Goal: Transaction & Acquisition: Book appointment/travel/reservation

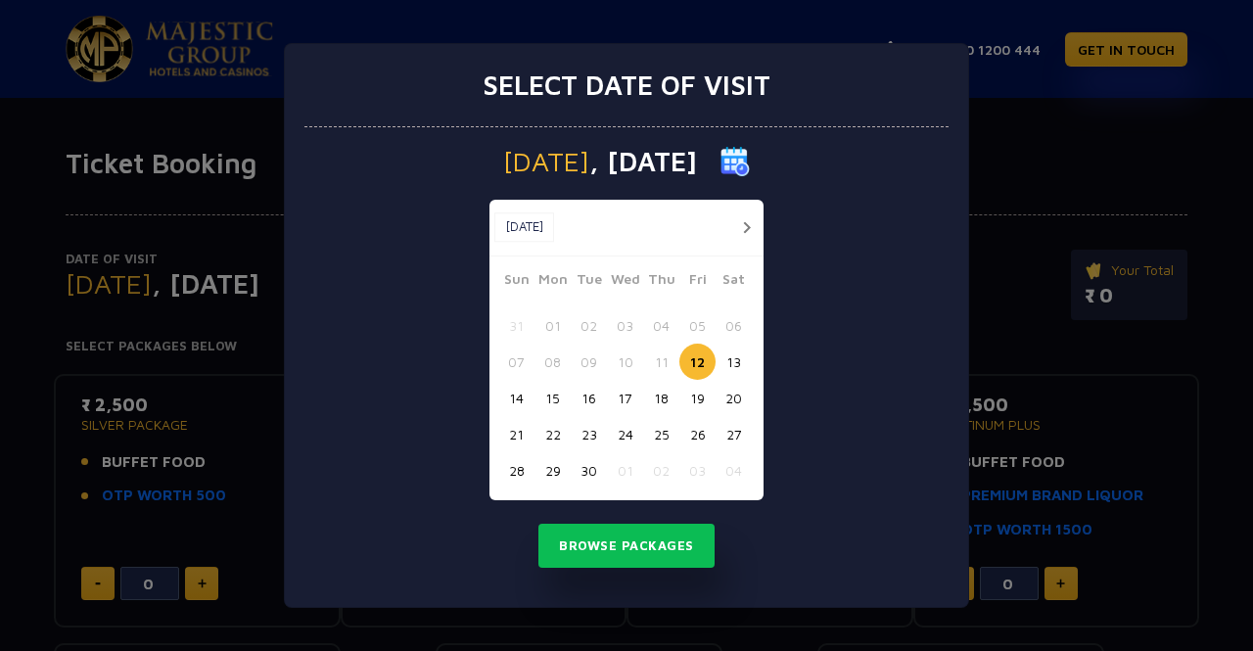
click at [544, 400] on button "15" at bounding box center [553, 398] width 36 height 36
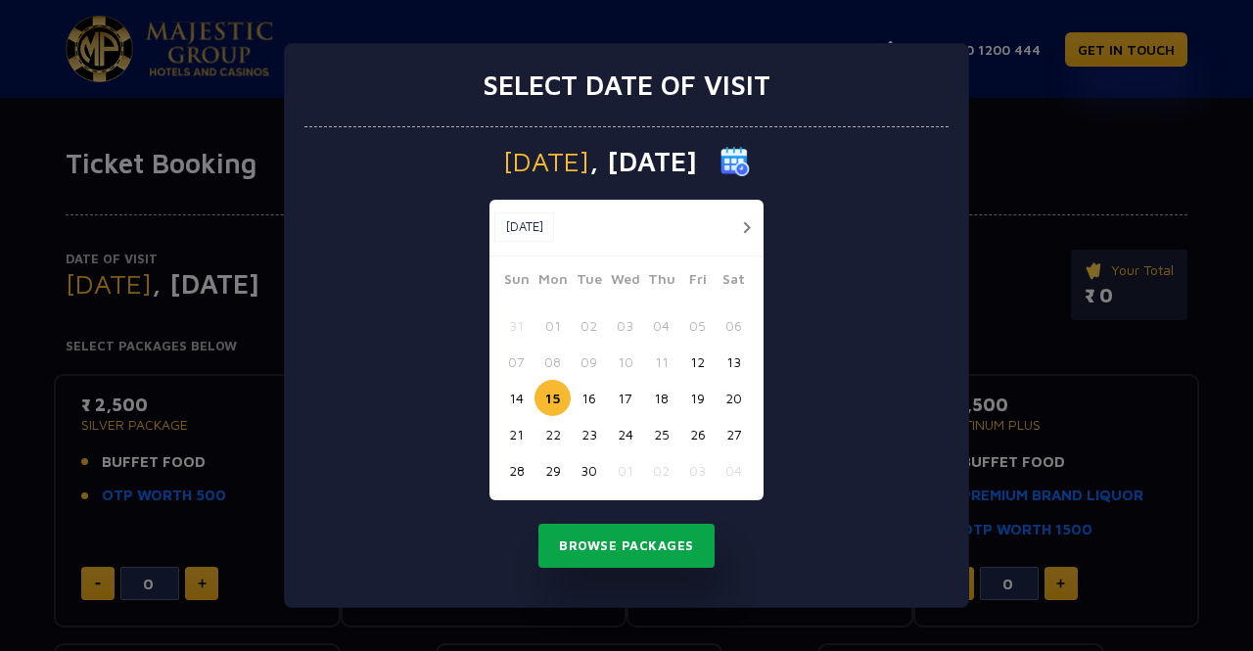
click at [651, 532] on button "Browse Packages" at bounding box center [627, 546] width 176 height 45
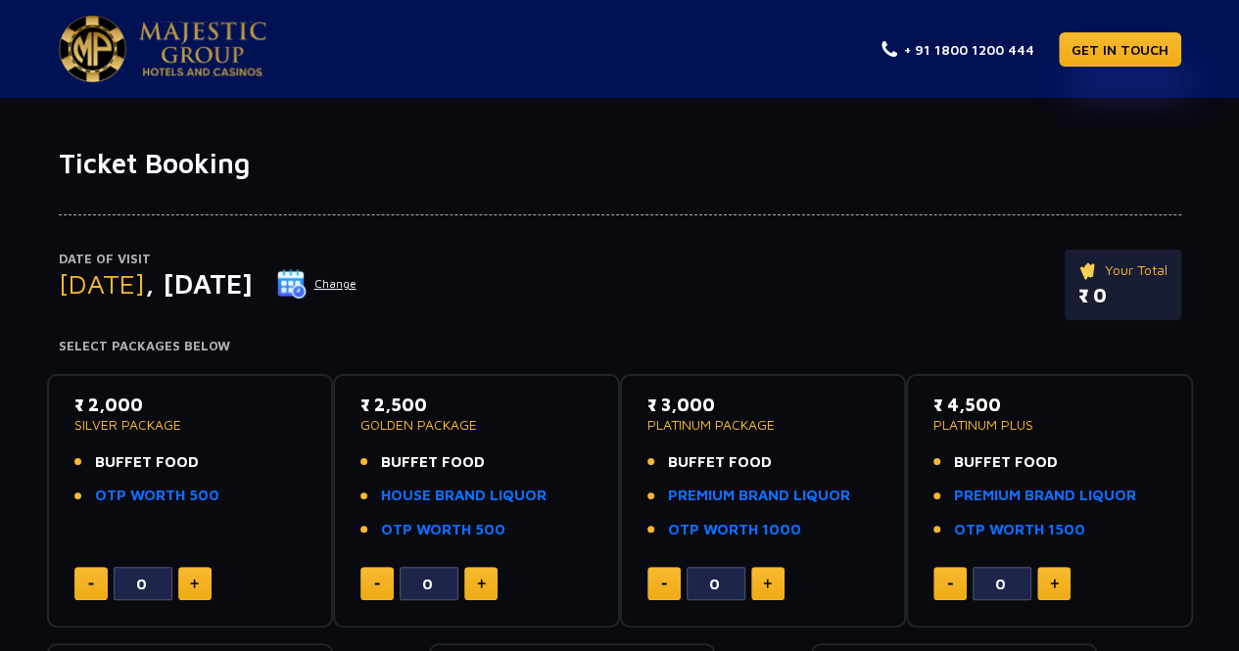
click at [357, 289] on button "Change" at bounding box center [316, 283] width 81 height 31
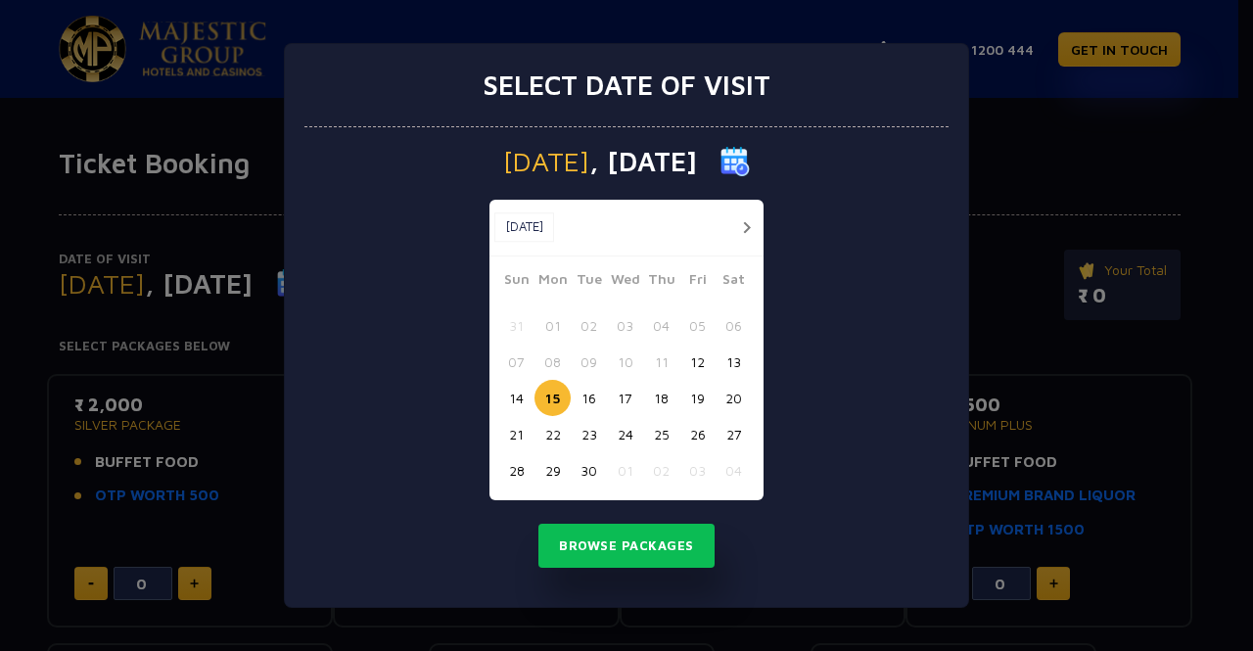
click at [712, 357] on button "12" at bounding box center [698, 362] width 36 height 36
click at [729, 357] on button "13" at bounding box center [734, 362] width 36 height 36
click at [703, 347] on button "12" at bounding box center [698, 362] width 36 height 36
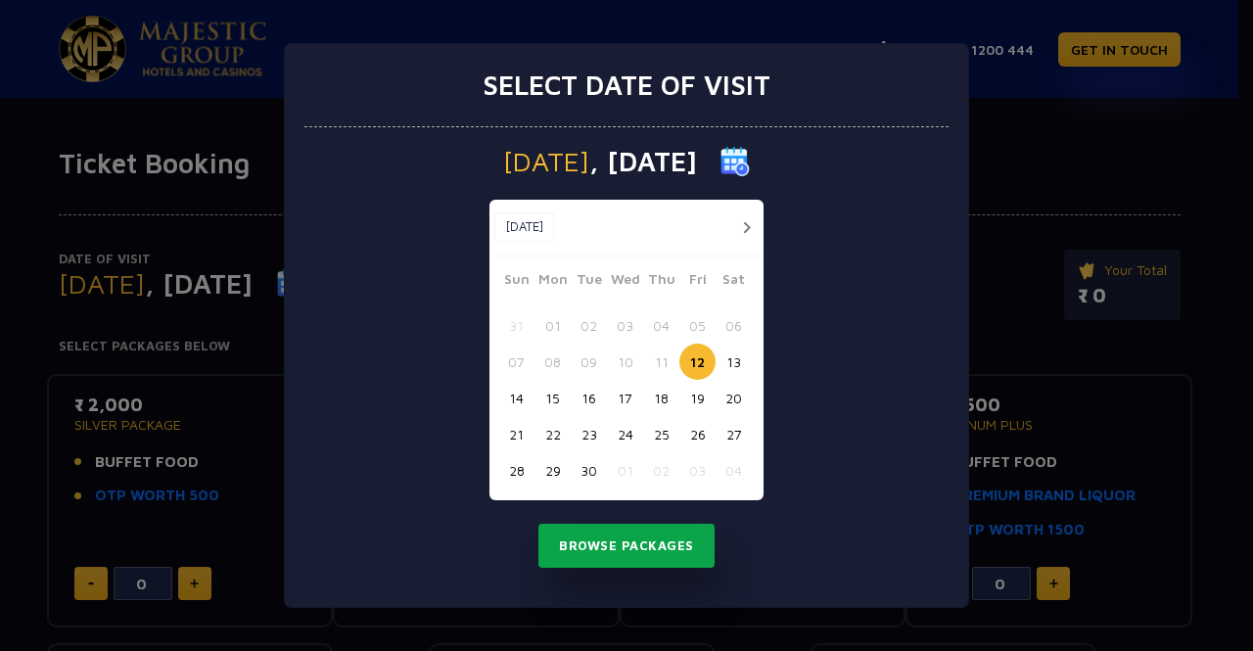
click at [630, 543] on button "Browse Packages" at bounding box center [627, 546] width 176 height 45
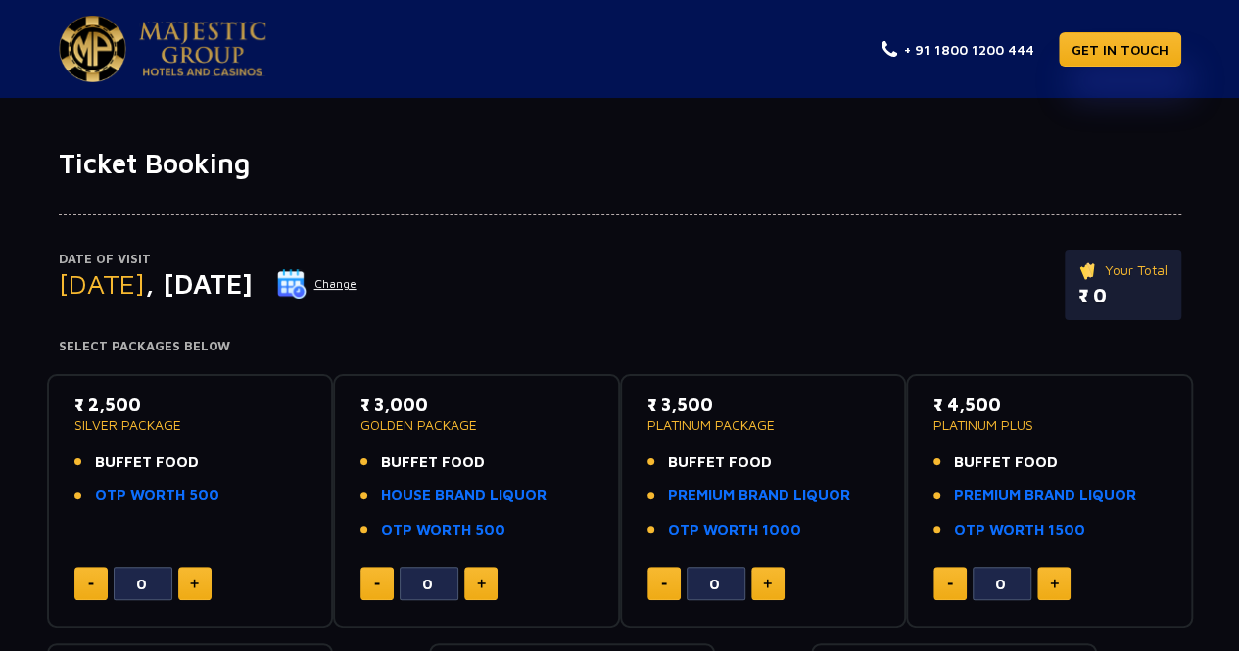
click at [401, 301] on div "Date of Visit [DATE] Change Your Total ₹ 0" at bounding box center [620, 295] width 1122 height 90
click at [357, 292] on button "Change" at bounding box center [316, 283] width 81 height 31
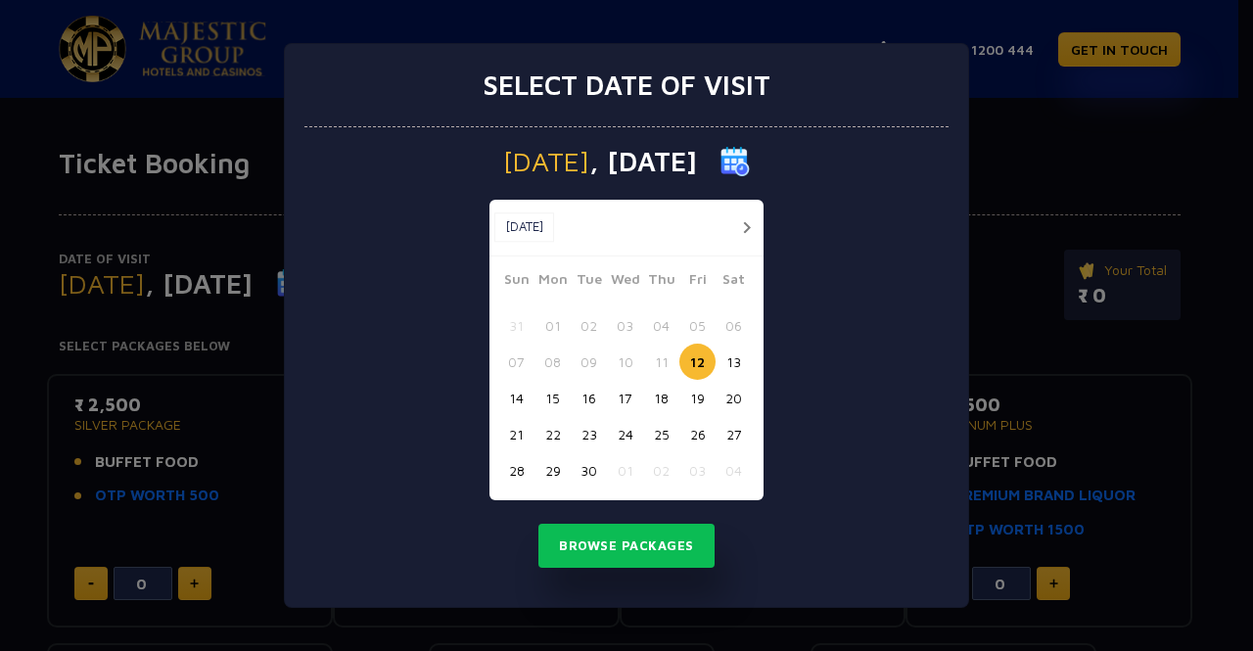
click at [670, 403] on button "18" at bounding box center [661, 398] width 36 height 36
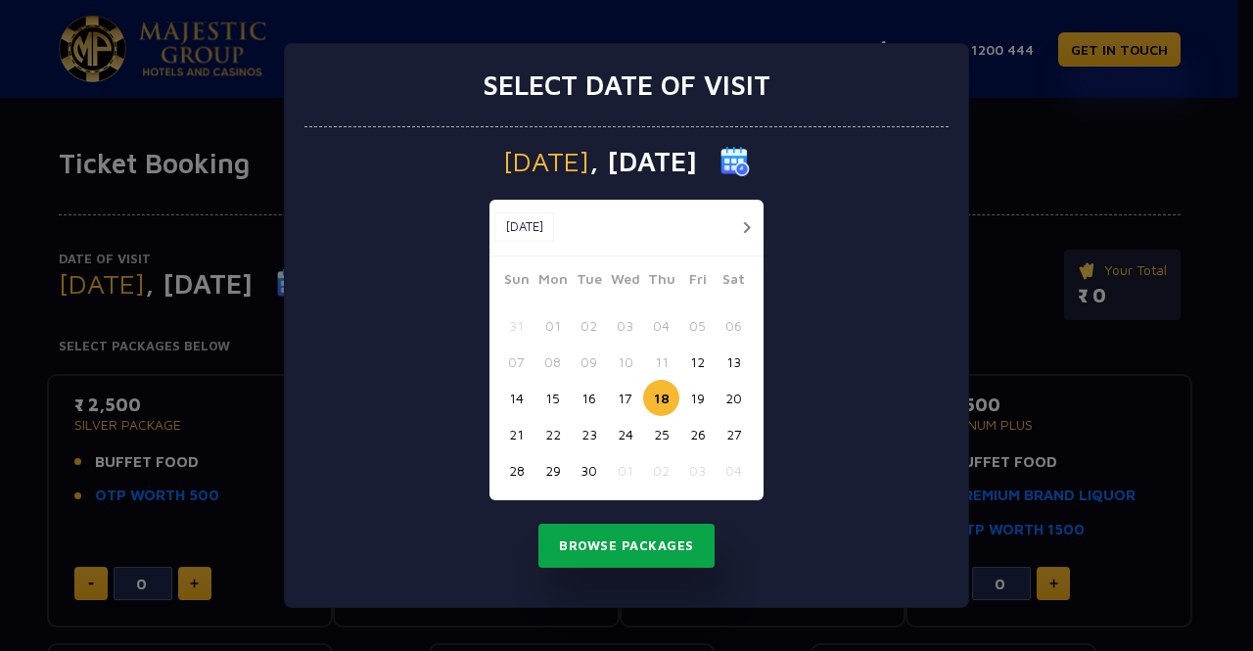
click at [668, 547] on button "Browse Packages" at bounding box center [627, 546] width 176 height 45
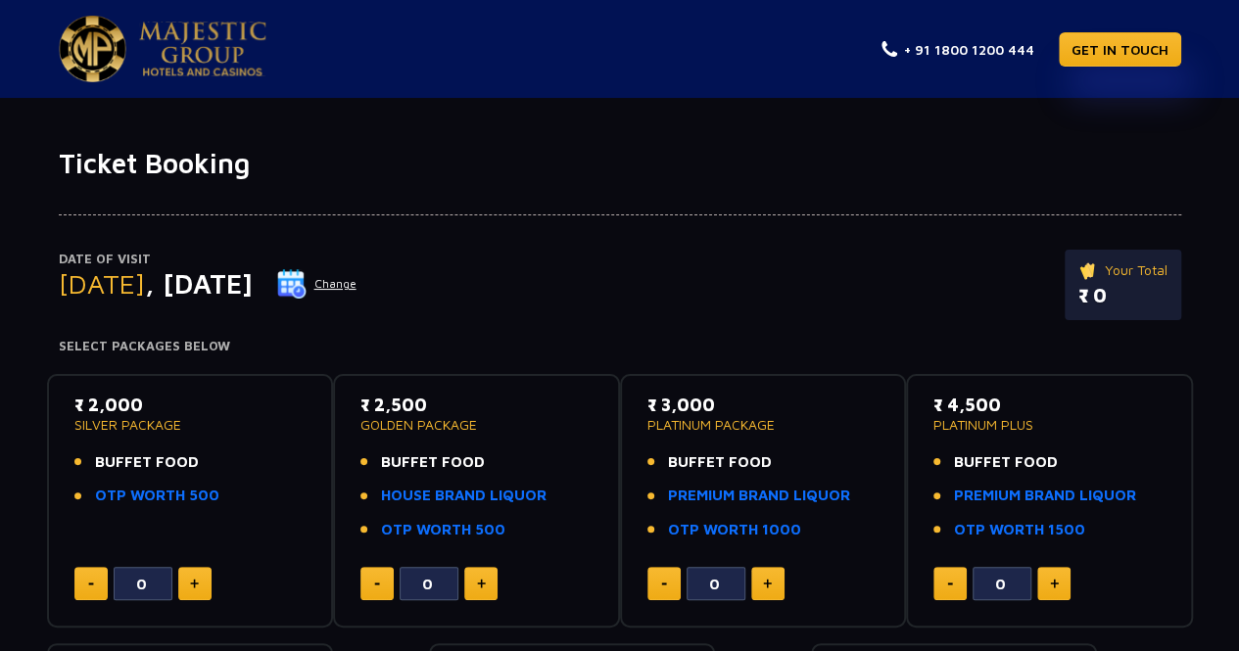
click at [357, 293] on button "Change" at bounding box center [316, 283] width 81 height 31
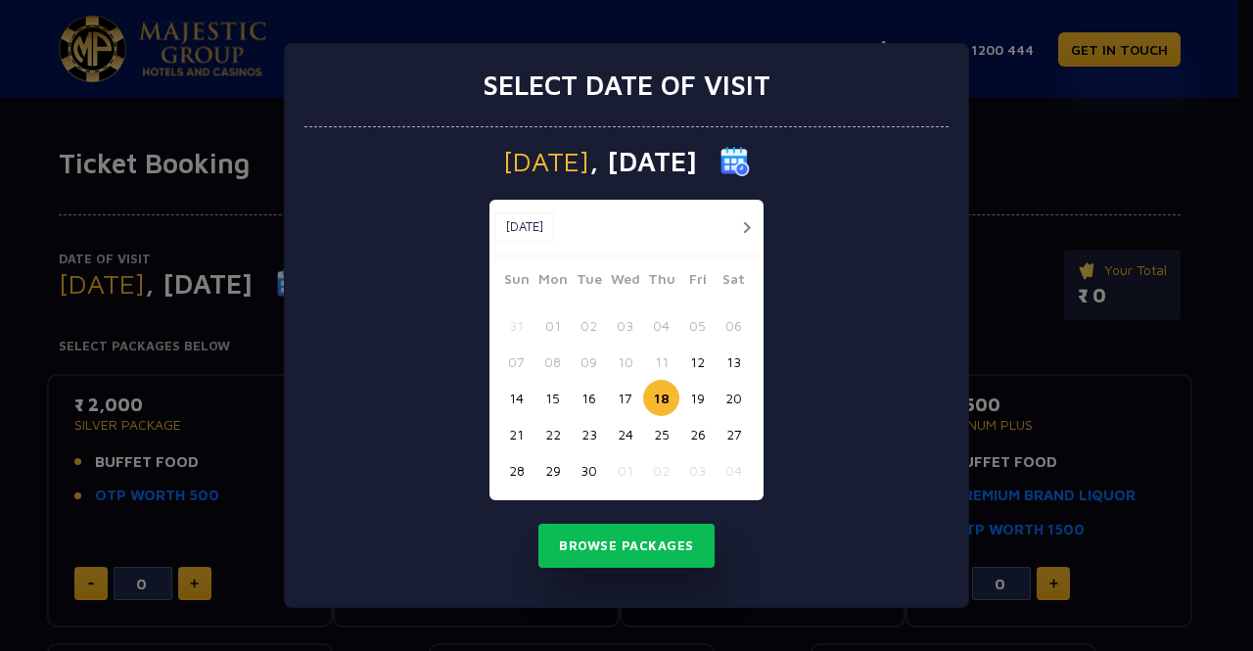
click at [699, 361] on button "12" at bounding box center [698, 362] width 36 height 36
click at [558, 390] on button "15" at bounding box center [553, 398] width 36 height 36
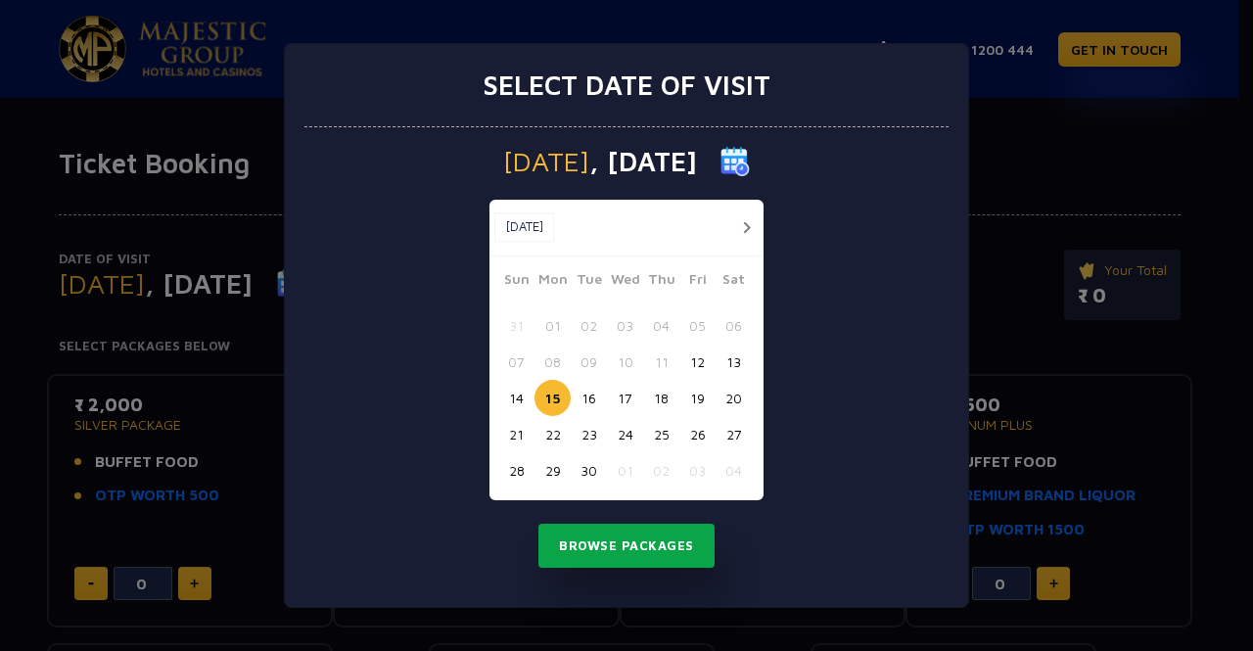
click at [629, 557] on button "Browse Packages" at bounding box center [627, 546] width 176 height 45
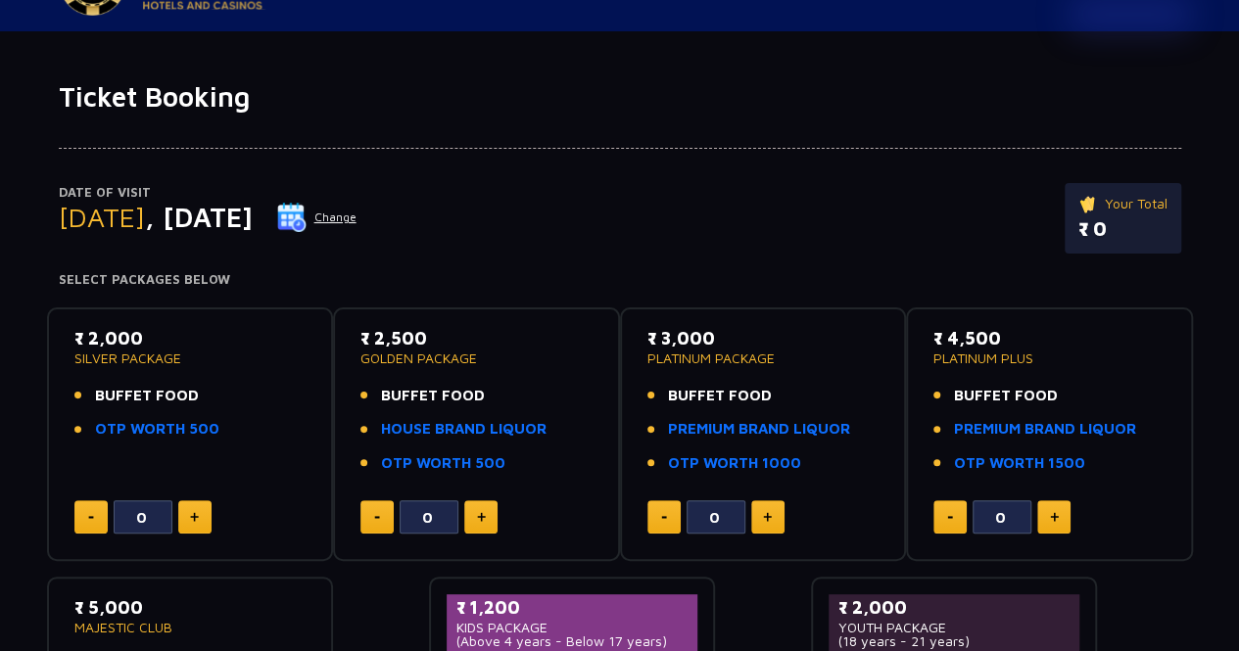
scroll to position [63, 0]
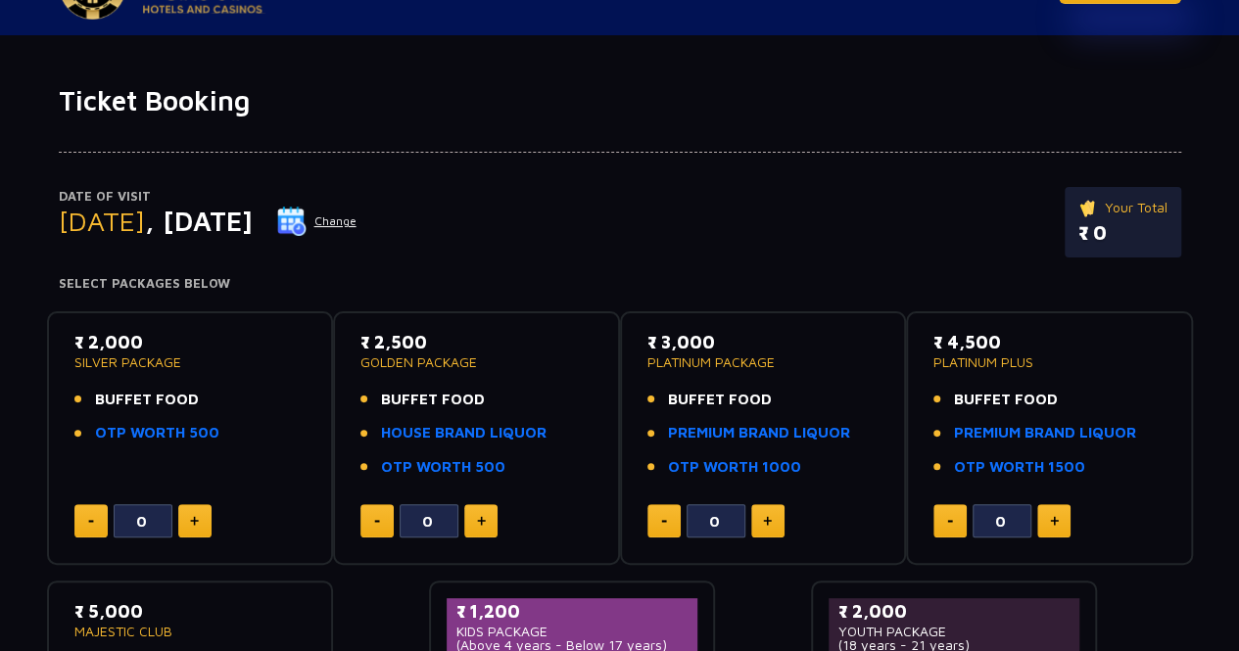
drag, startPoint x: 318, startPoint y: 351, endPoint x: 265, endPoint y: 297, distance: 75.5
click at [265, 297] on div "₹ 2,000 SILVER PACKAGE BUFFET FOOD OTP WORTH 500 0 ₹ 2,500 GOLDEN PACKAGE BUFFE…" at bounding box center [620, 556] width 1146 height 520
click at [199, 516] on button at bounding box center [194, 520] width 33 height 33
click at [92, 522] on button at bounding box center [90, 520] width 33 height 33
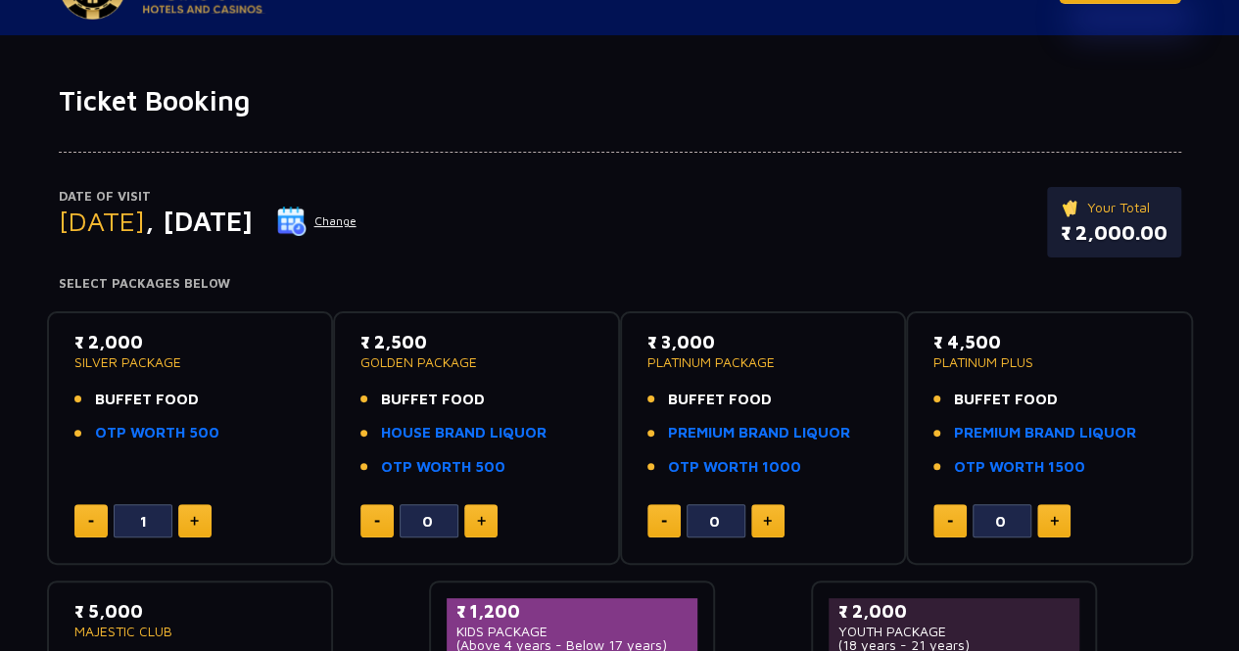
type input "0"
click at [486, 436] on link "HOUSE BRAND LIQUOR" at bounding box center [463, 433] width 165 height 23
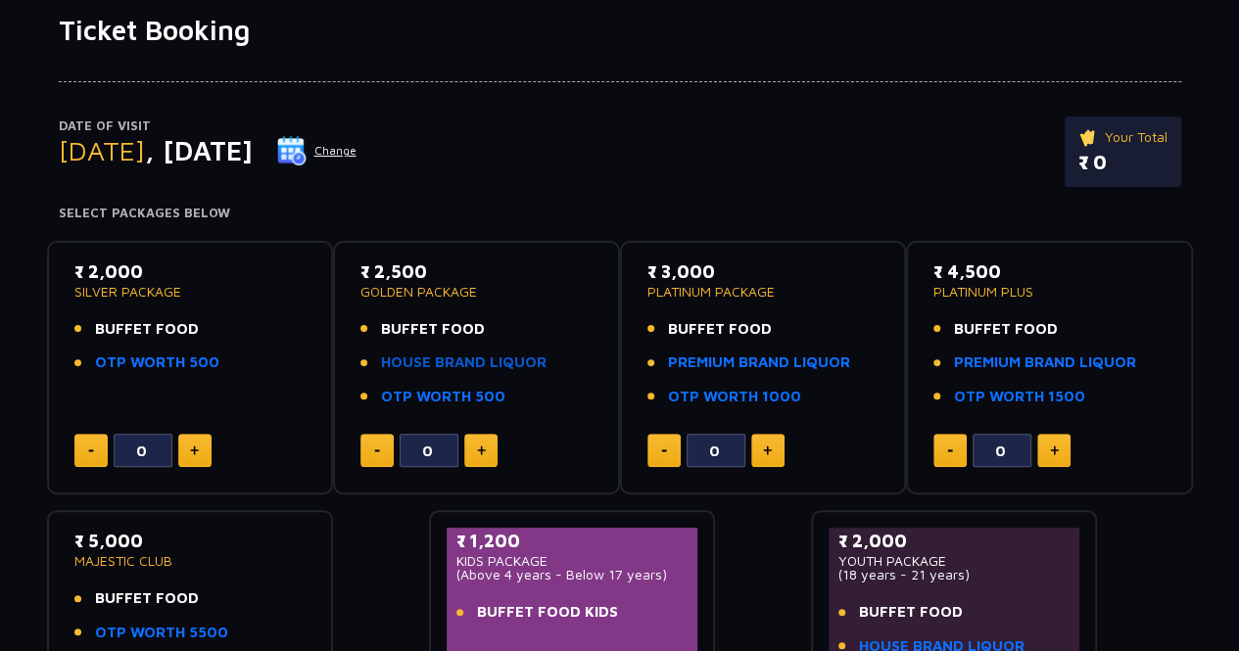
click at [482, 361] on link "HOUSE BRAND LIQUOR" at bounding box center [463, 363] width 165 height 23
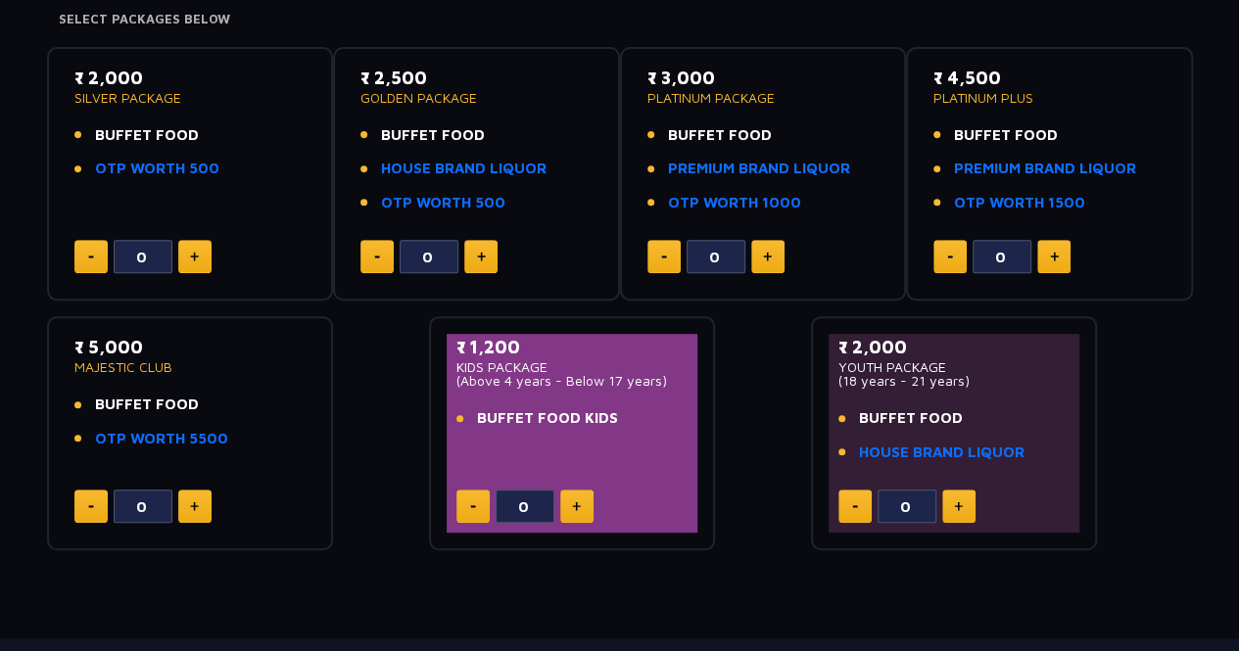
scroll to position [325, 0]
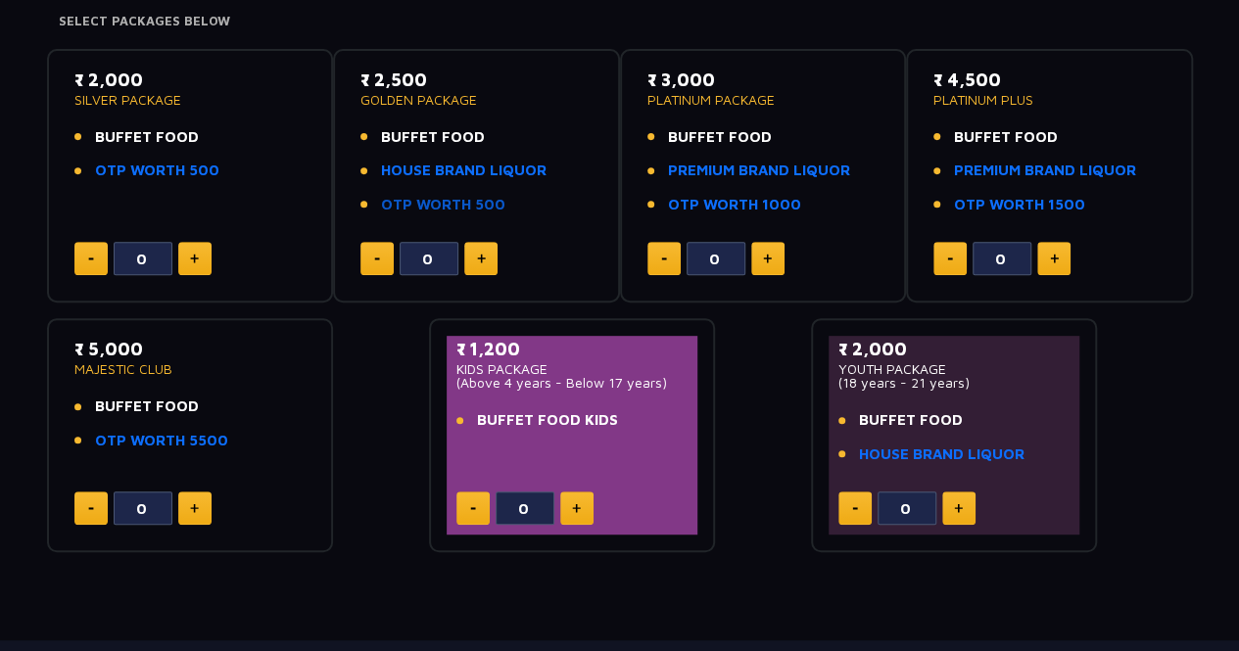
click at [449, 205] on link "OTP WORTH 500" at bounding box center [443, 205] width 124 height 23
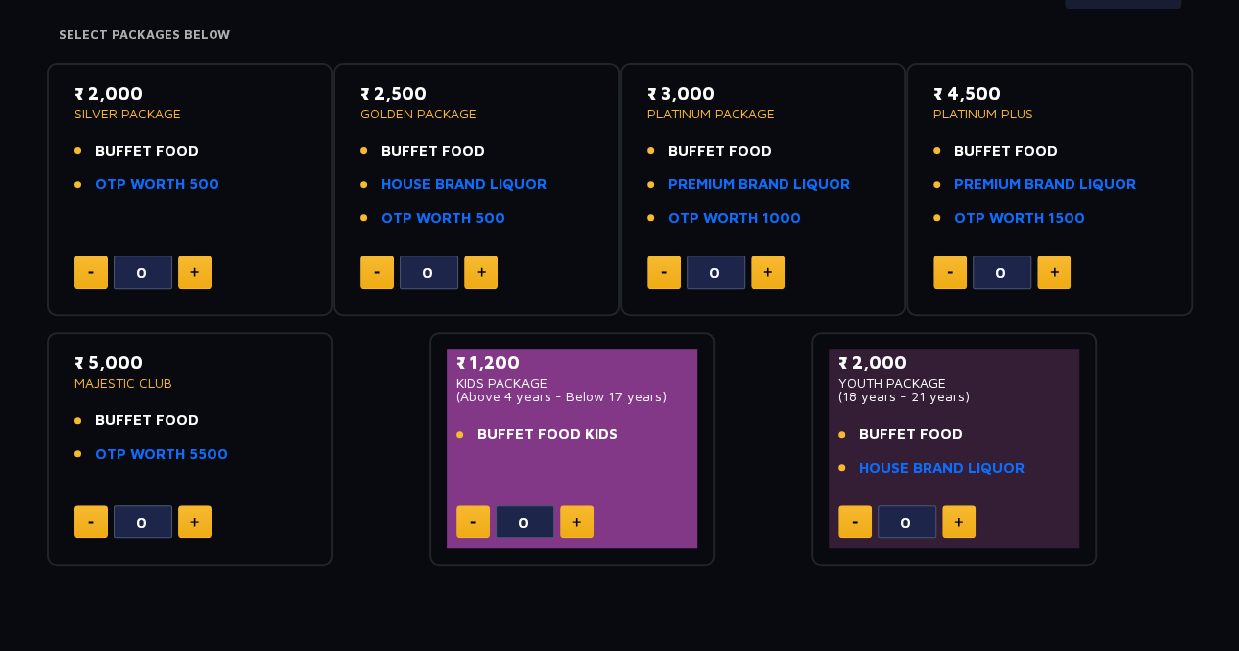
scroll to position [311, 0]
click at [748, 179] on link "PREMIUM BRAND LIQUOR" at bounding box center [759, 184] width 182 height 23
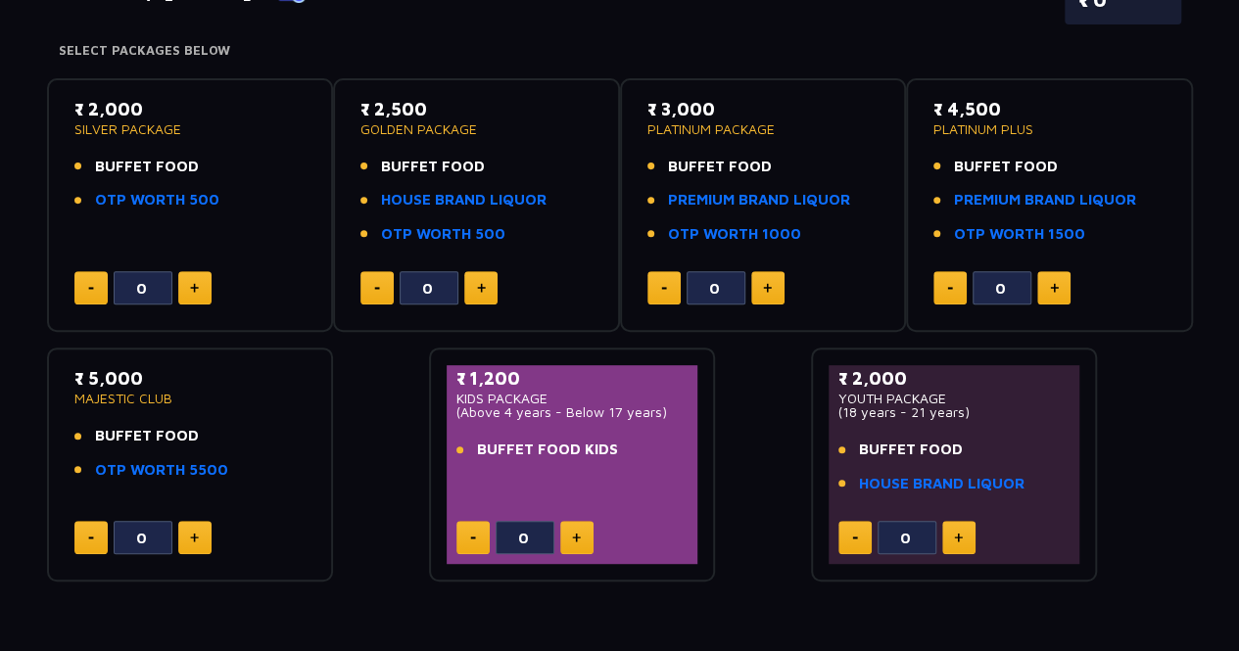
click at [542, 152] on div "₹ 2,500 GOLDEN PACKAGE BUFFET FOOD HOUSE BRAND LIQUOR OTP WORTH 500" at bounding box center [476, 177] width 232 height 162
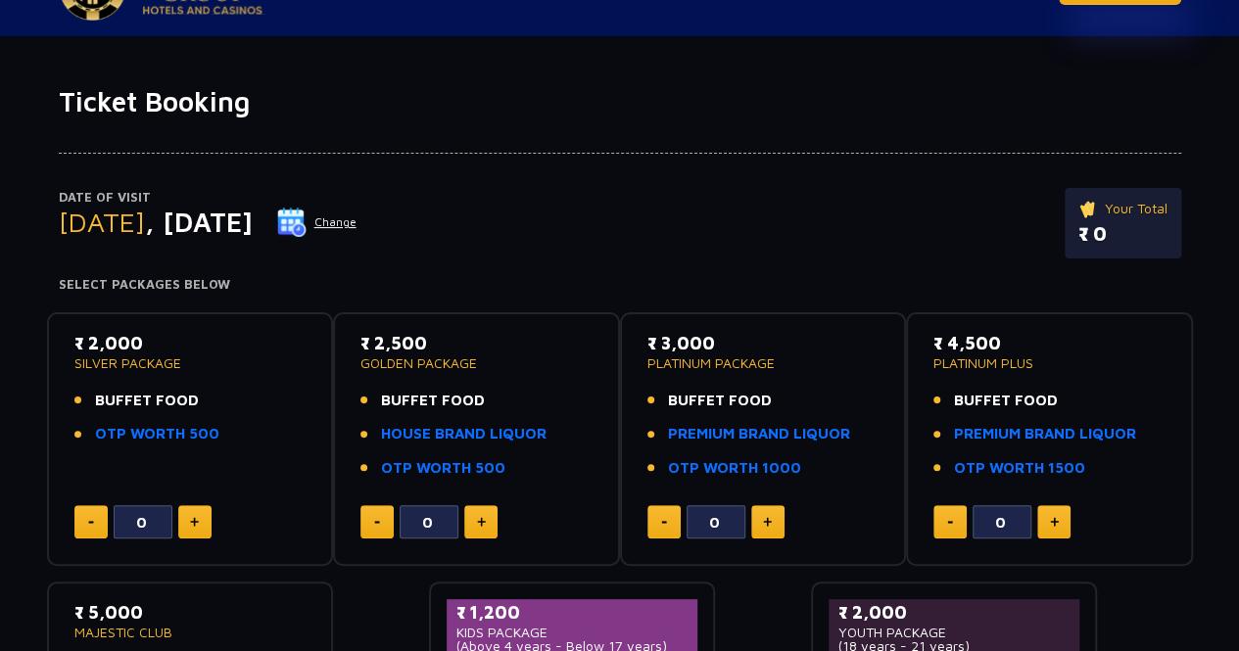
scroll to position [38, 0]
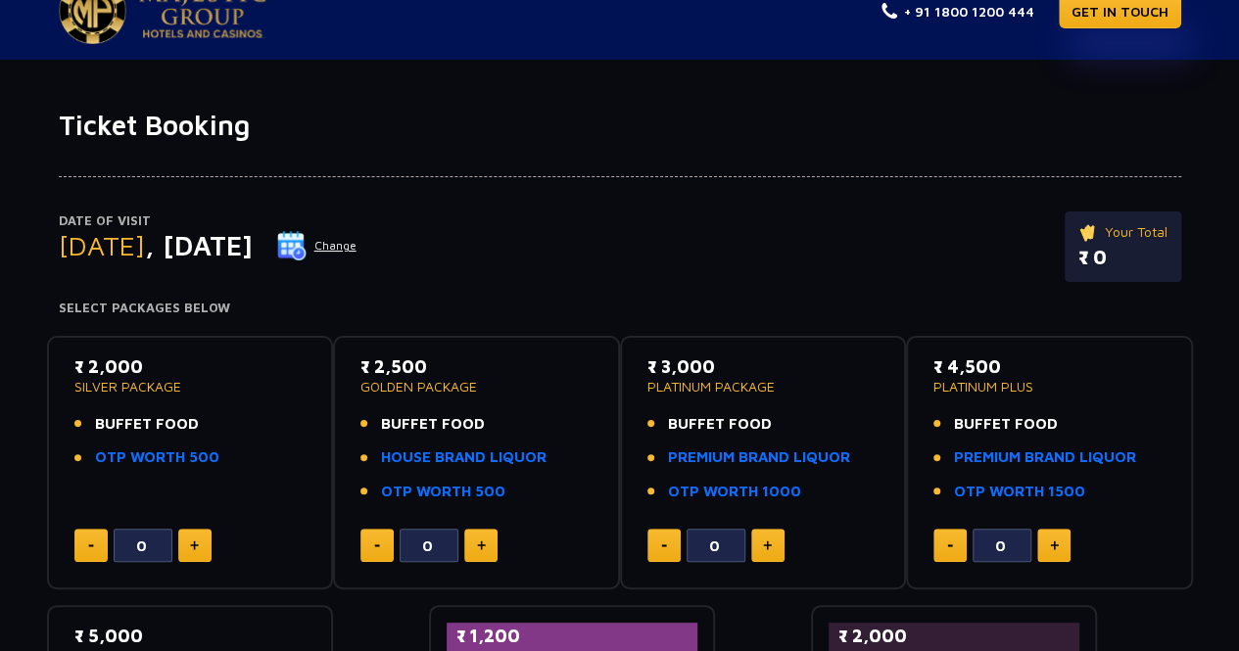
click at [98, 2] on img at bounding box center [93, 10] width 68 height 67
